Goal: Information Seeking & Learning: Learn about a topic

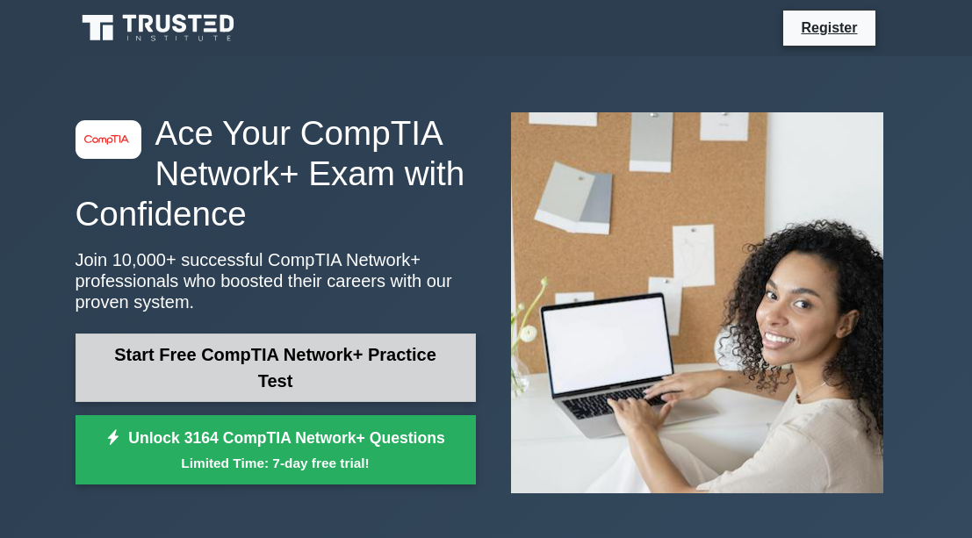
click at [310, 362] on link "Start Free CompTIA Network+ Practice Test" at bounding box center [276, 368] width 400 height 68
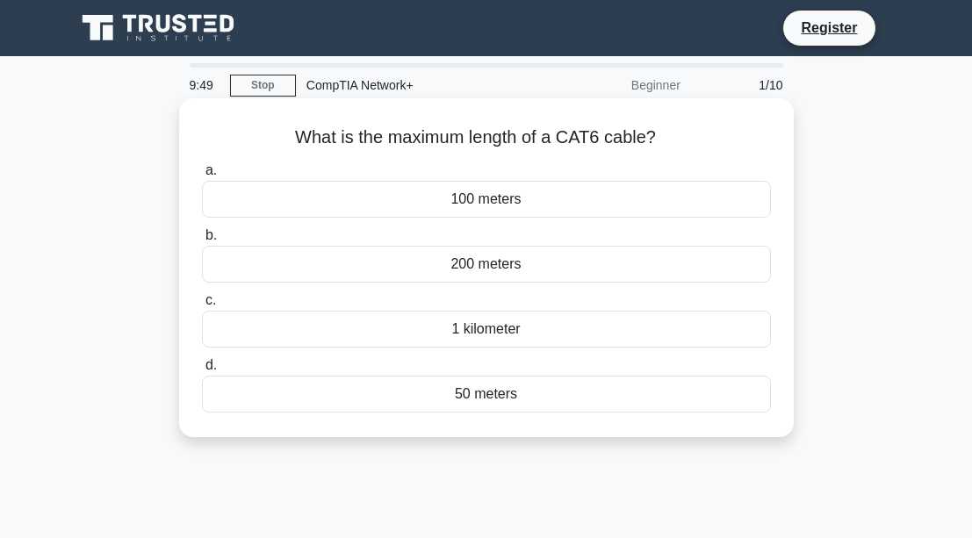
click at [385, 200] on div "100 meters" at bounding box center [486, 199] width 569 height 37
click at [202, 177] on input "a. 100 meters" at bounding box center [202, 170] width 0 height 11
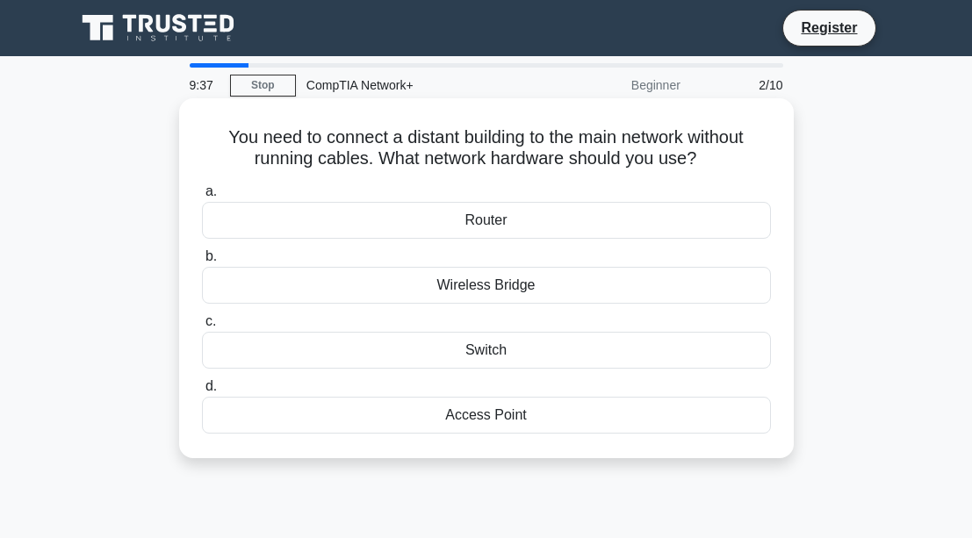
click at [390, 367] on div "Switch" at bounding box center [486, 350] width 569 height 37
click at [202, 328] on input "c. Switch" at bounding box center [202, 321] width 0 height 11
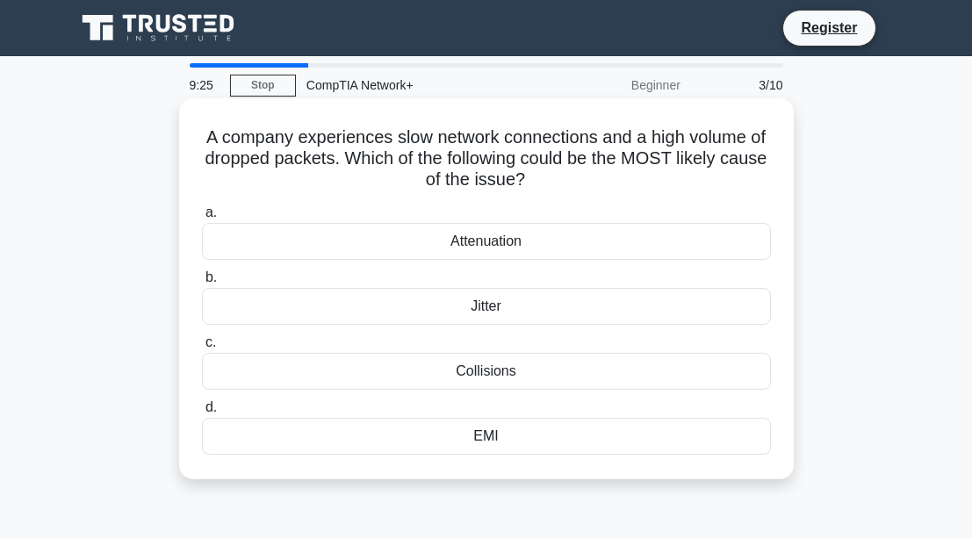
click at [379, 241] on div "Attenuation" at bounding box center [486, 241] width 569 height 37
click at [202, 219] on input "a. Attenuation" at bounding box center [202, 212] width 0 height 11
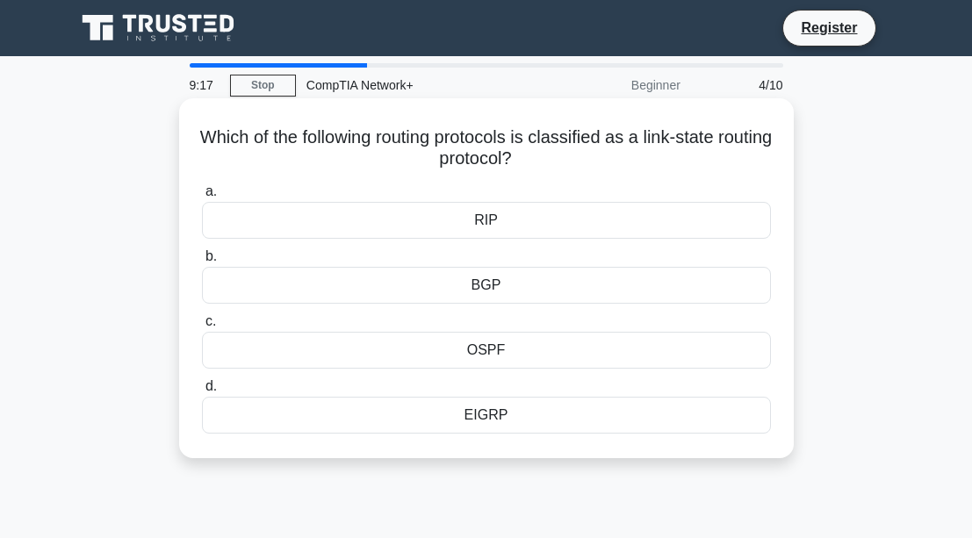
click at [410, 407] on div "EIGRP" at bounding box center [486, 415] width 569 height 37
click at [202, 393] on input "d. EIGRP" at bounding box center [202, 386] width 0 height 11
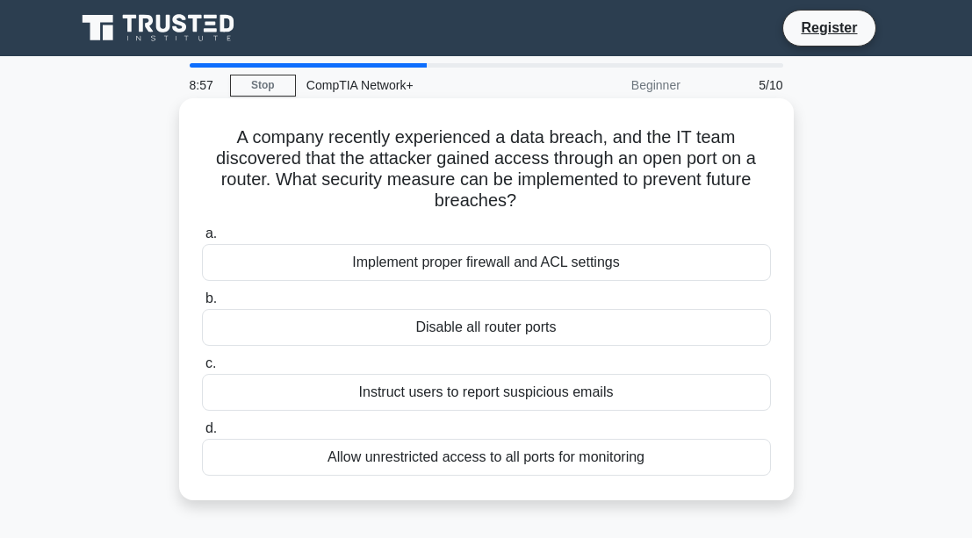
click at [327, 267] on div "Implement proper firewall and ACL settings" at bounding box center [486, 262] width 569 height 37
click at [202, 240] on input "a. Implement proper firewall and ACL settings" at bounding box center [202, 233] width 0 height 11
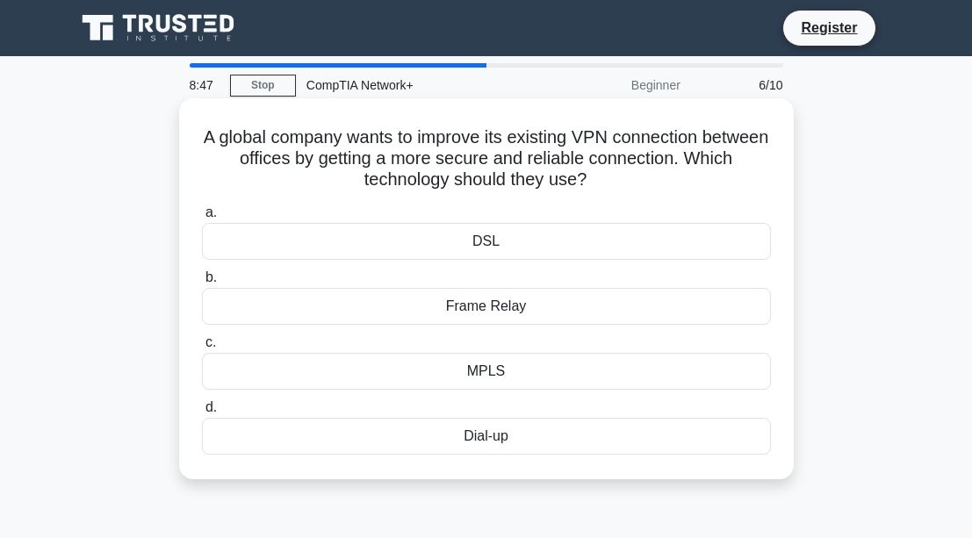
click at [309, 368] on div "MPLS" at bounding box center [486, 371] width 569 height 37
click at [202, 349] on input "c. MPLS" at bounding box center [202, 342] width 0 height 11
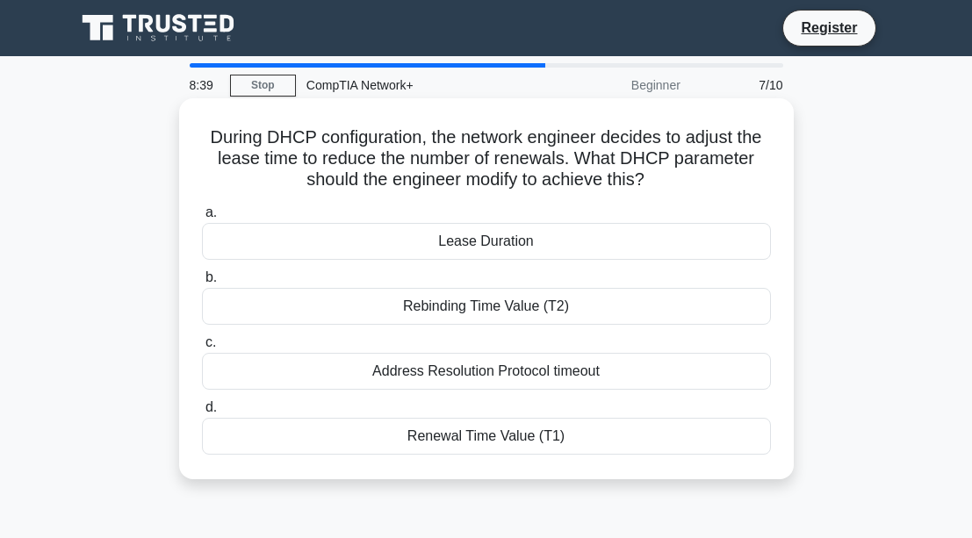
click at [342, 429] on div "Renewal Time Value (T1)" at bounding box center [486, 436] width 569 height 37
click at [202, 414] on input "d. Renewal Time Value (T1)" at bounding box center [202, 407] width 0 height 11
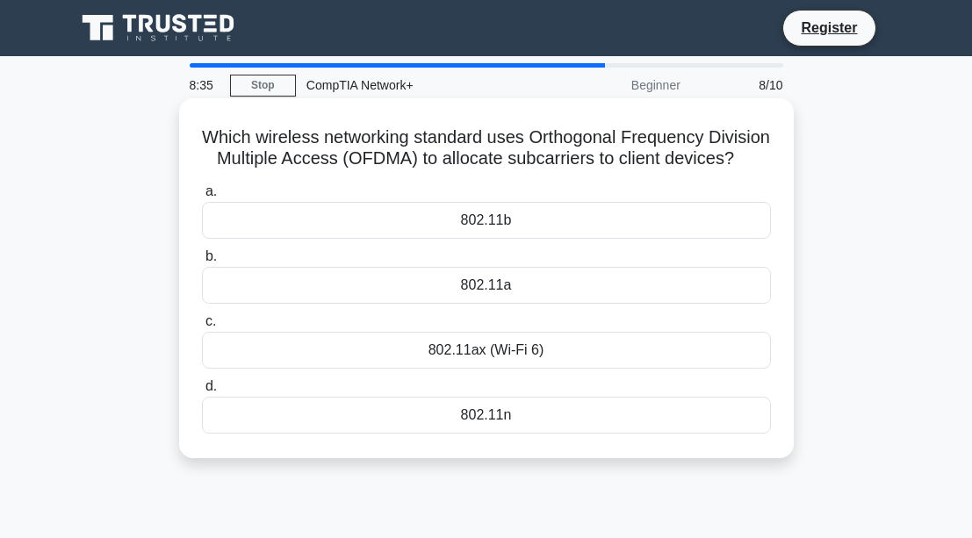
click at [345, 333] on label "c. 802.11ax (Wi-Fi 6)" at bounding box center [486, 340] width 569 height 58
click at [202, 328] on input "c. 802.11ax (Wi-Fi 6)" at bounding box center [202, 321] width 0 height 11
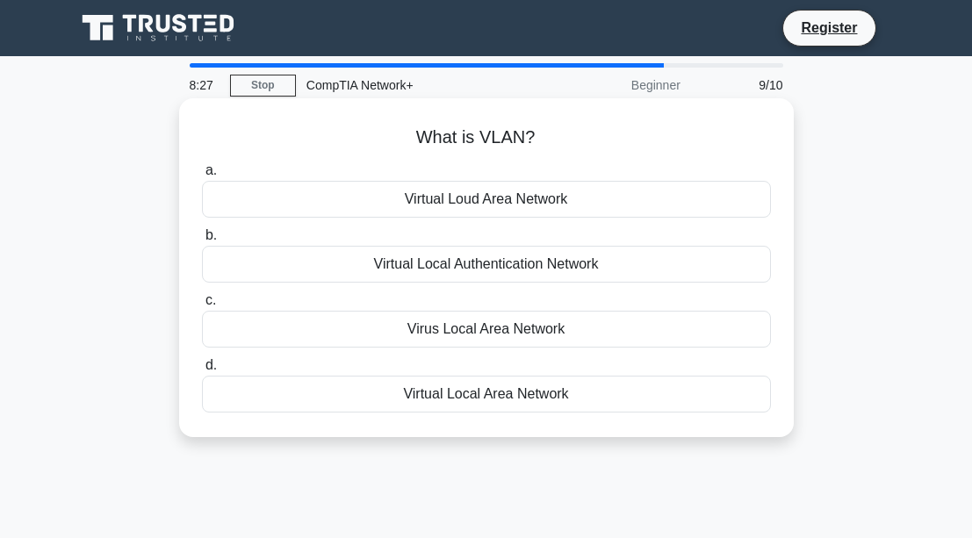
click at [352, 405] on div "Virtual Local Area Network" at bounding box center [486, 394] width 569 height 37
click at [202, 371] on input "d. Virtual Local Area Network" at bounding box center [202, 365] width 0 height 11
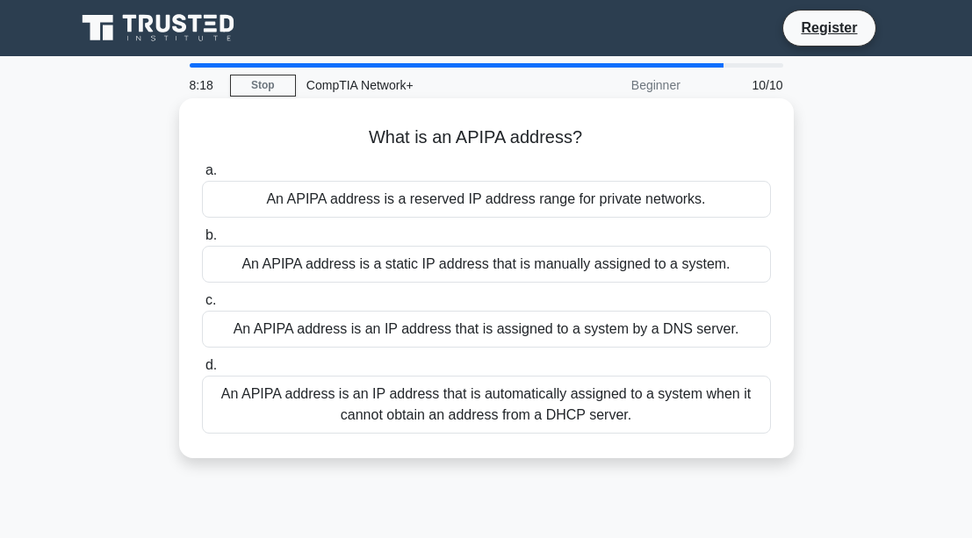
click at [252, 198] on div "An APIPA address is a reserved IP address range for private networks." at bounding box center [486, 199] width 569 height 37
click at [202, 177] on input "a. An APIPA address is a reserved IP address range for private networks." at bounding box center [202, 170] width 0 height 11
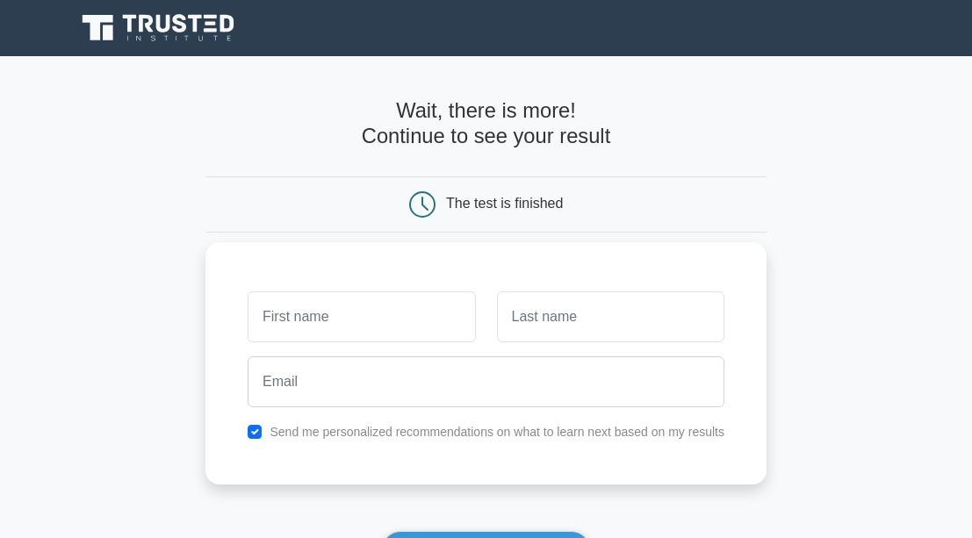
click at [273, 297] on input "text" at bounding box center [361, 317] width 227 height 51
type input "kembabazi"
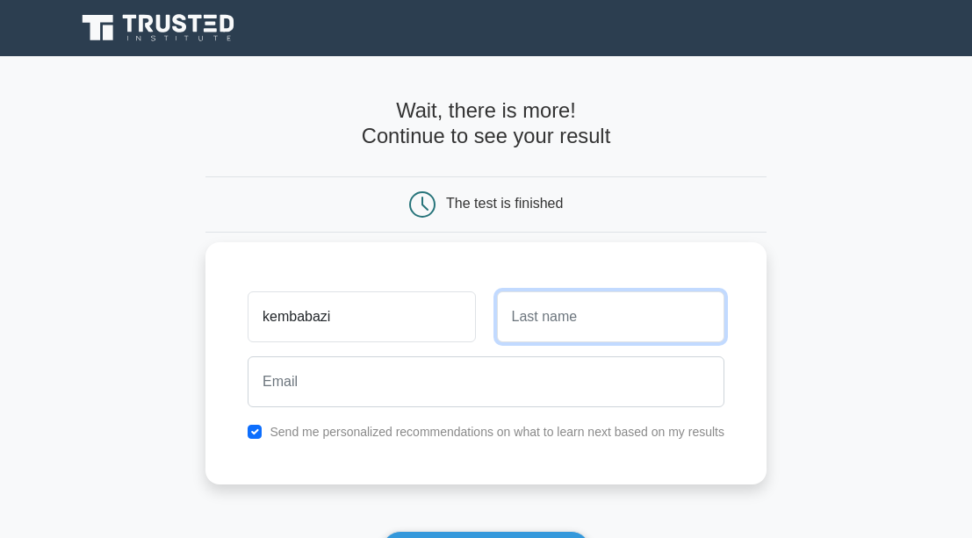
click at [511, 301] on input "text" at bounding box center [610, 317] width 227 height 51
type input "shivan"
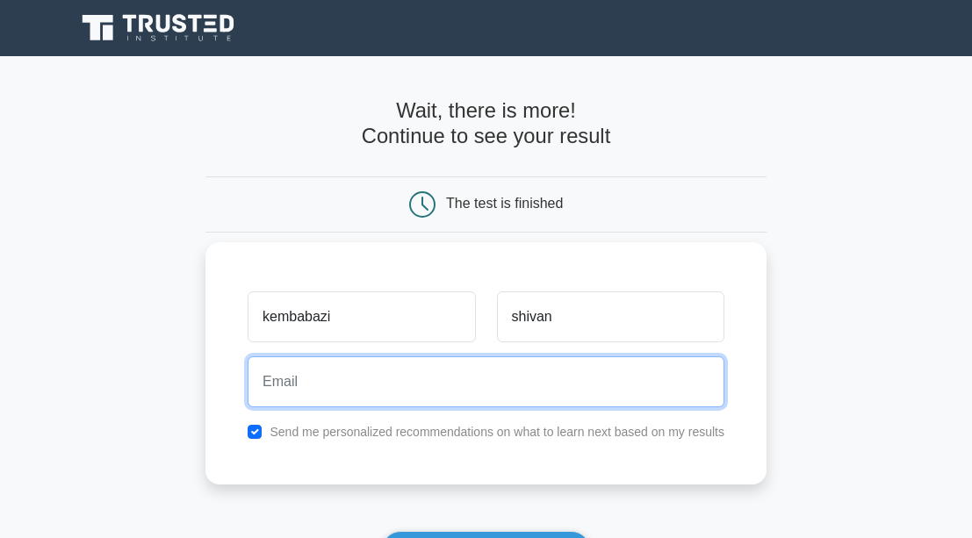
click at [330, 383] on input "email" at bounding box center [486, 382] width 477 height 51
type input "kembabazishivan7@gmail.com"
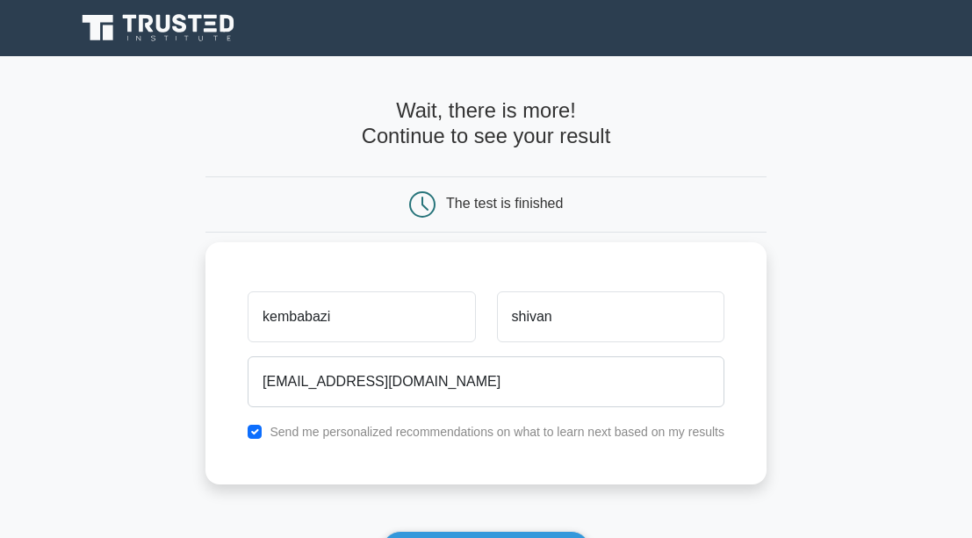
click at [396, 426] on label "Send me personalized recommendations on what to learn next based on my results" at bounding box center [497, 432] width 455 height 14
click at [656, 436] on label "Send me personalized recommendations on what to learn next based on my results" at bounding box center [497, 432] width 455 height 14
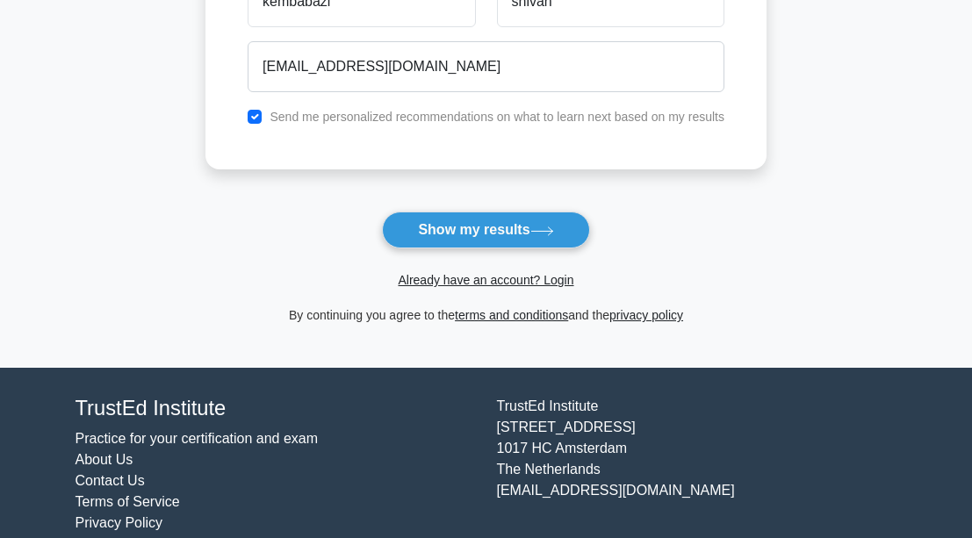
scroll to position [344, 0]
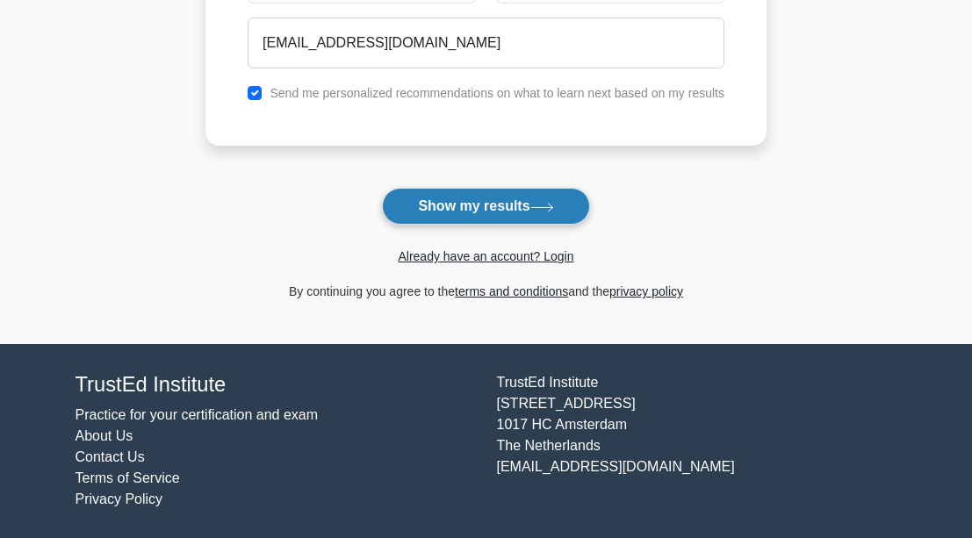
click at [550, 215] on button "Show my results" at bounding box center [485, 206] width 207 height 37
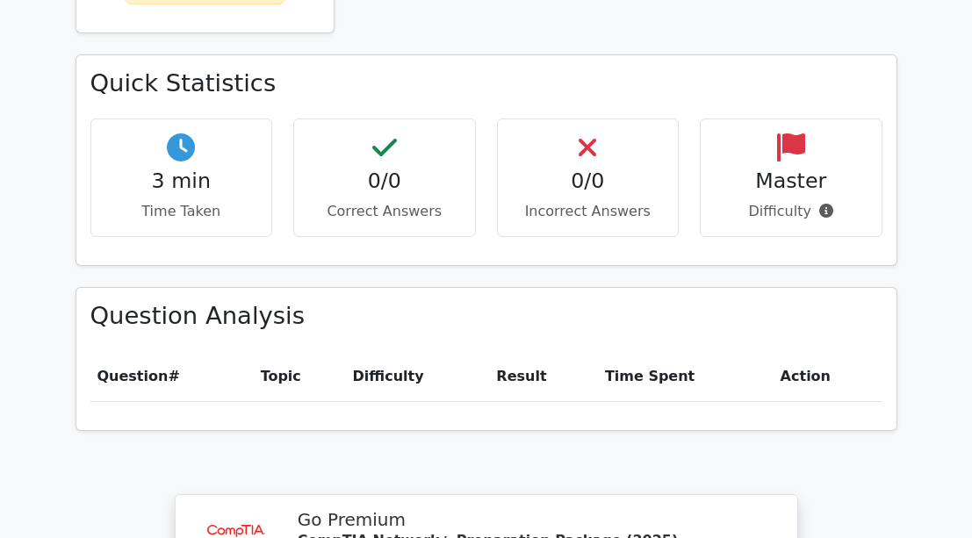
scroll to position [1412, 0]
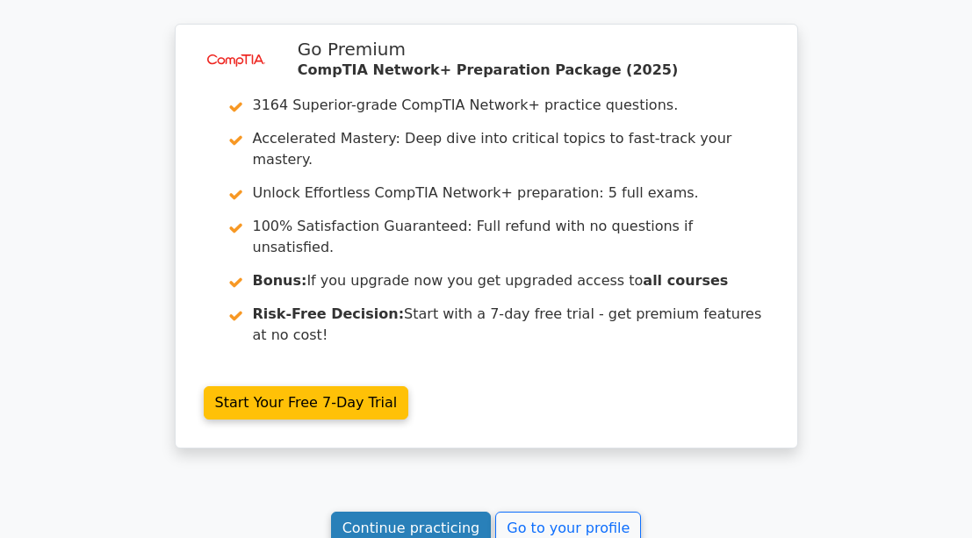
click at [440, 512] on link "Continue practicing" at bounding box center [411, 528] width 161 height 33
